Goal: Information Seeking & Learning: Learn about a topic

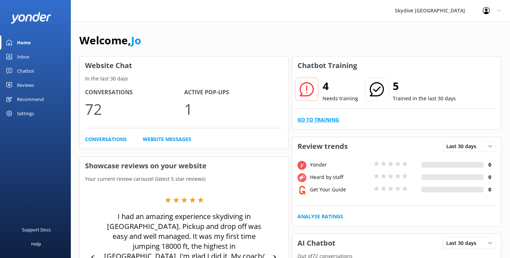
click at [324, 118] on link "Go to Training" at bounding box center [318, 120] width 41 height 8
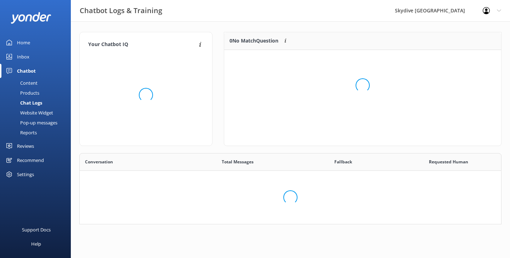
scroll to position [248, 422]
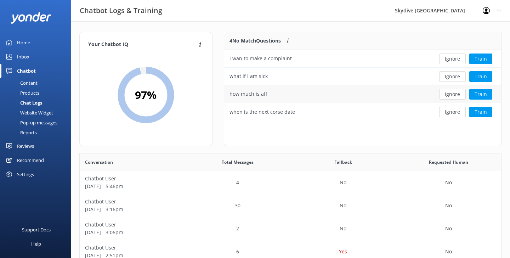
click at [309, 89] on div "how much is aff" at bounding box center [327, 94] width 206 height 18
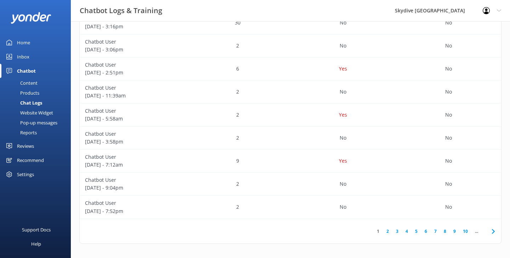
scroll to position [0, 0]
